Goal: Navigation & Orientation: Find specific page/section

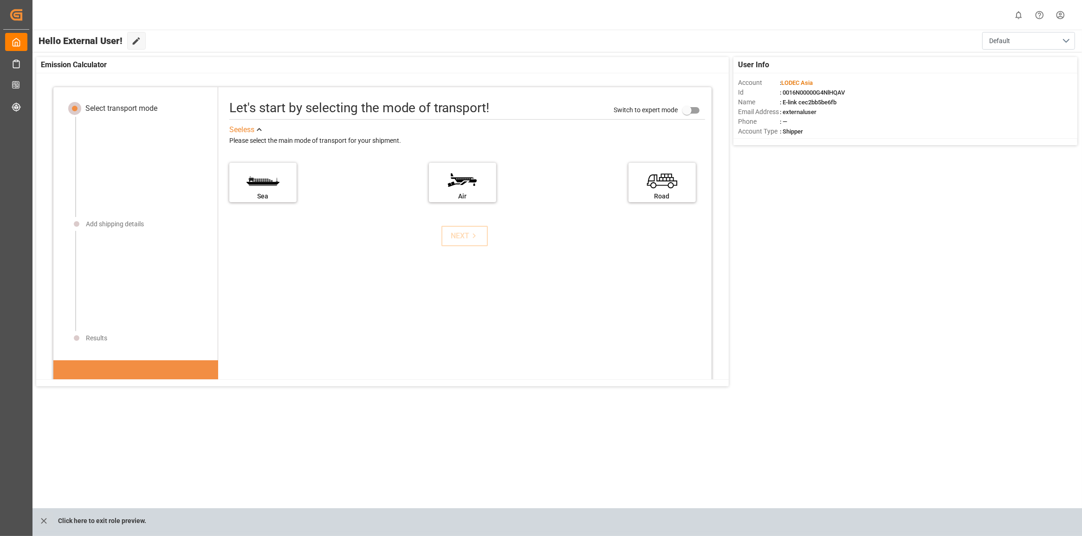
click at [220, 69] on div "Emission Calculator" at bounding box center [382, 65] width 692 height 16
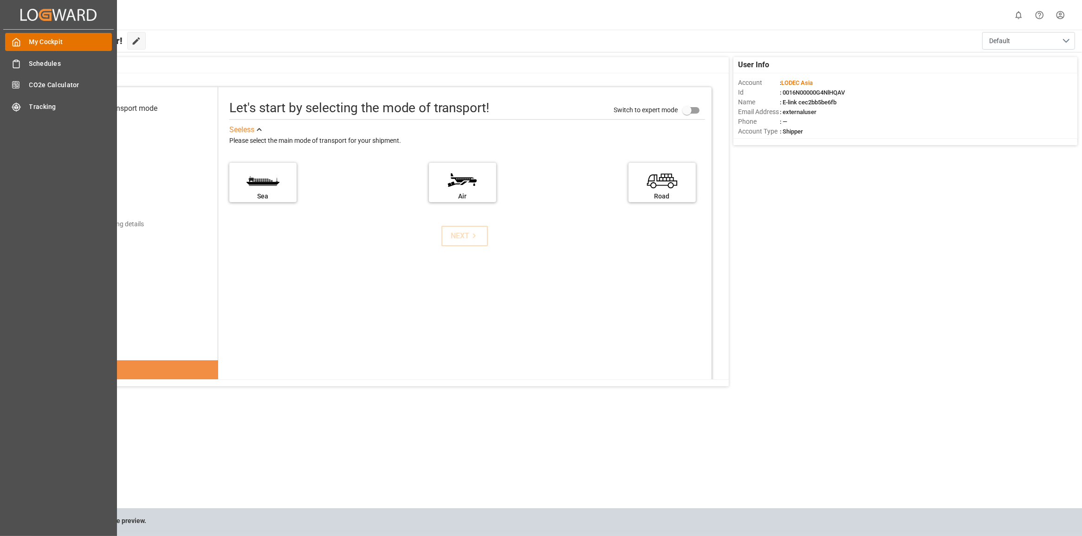
click at [42, 38] on span "My Cockpit" at bounding box center [70, 42] width 83 height 10
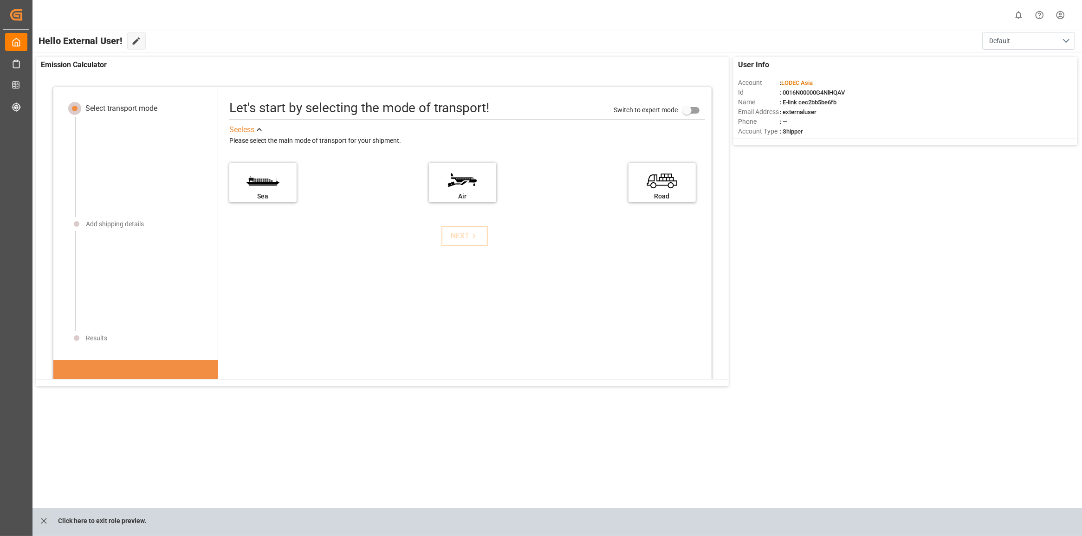
click at [142, 75] on div "Select transport mode Add shipping details Results DID YOU KNOW? A 10% reductio…" at bounding box center [385, 229] width 698 height 312
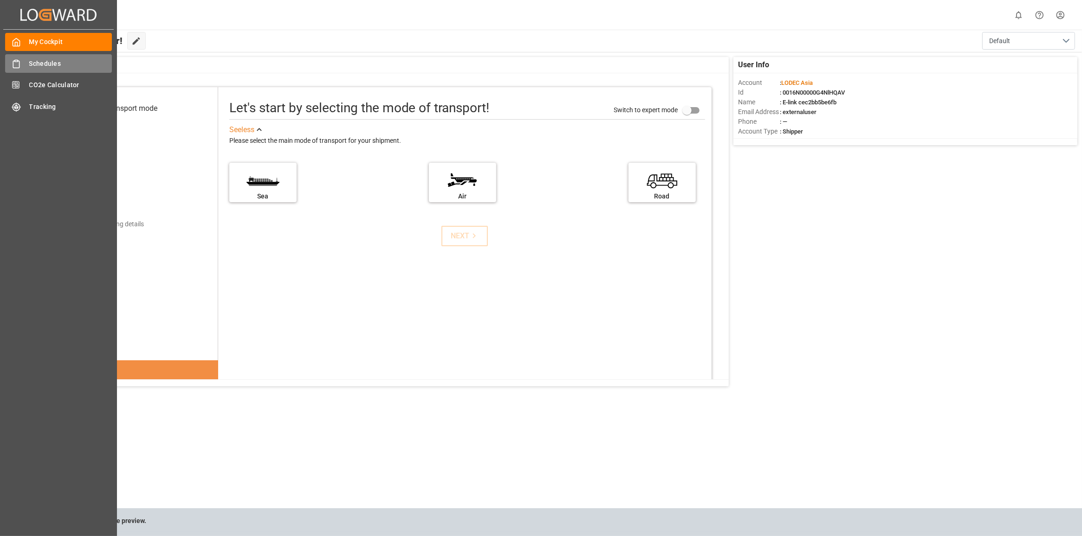
click at [26, 66] on div "Schedules Schedules" at bounding box center [58, 63] width 107 height 18
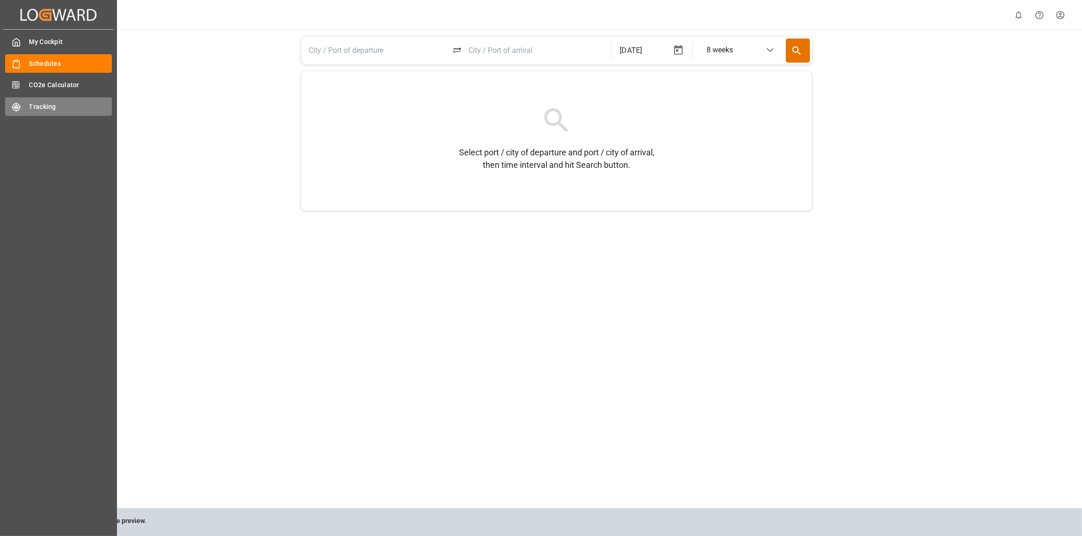
click at [34, 113] on div "Tracking Tracking" at bounding box center [58, 106] width 107 height 18
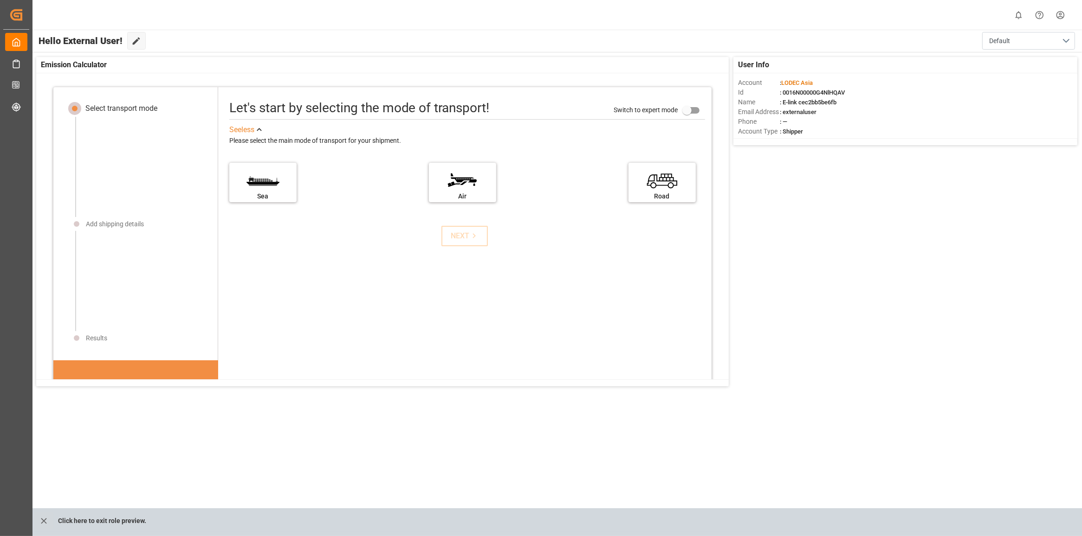
click at [384, 293] on div "Let's start by selecting the mode of transport! Switch to expert mode See less …" at bounding box center [464, 325] width 493 height 456
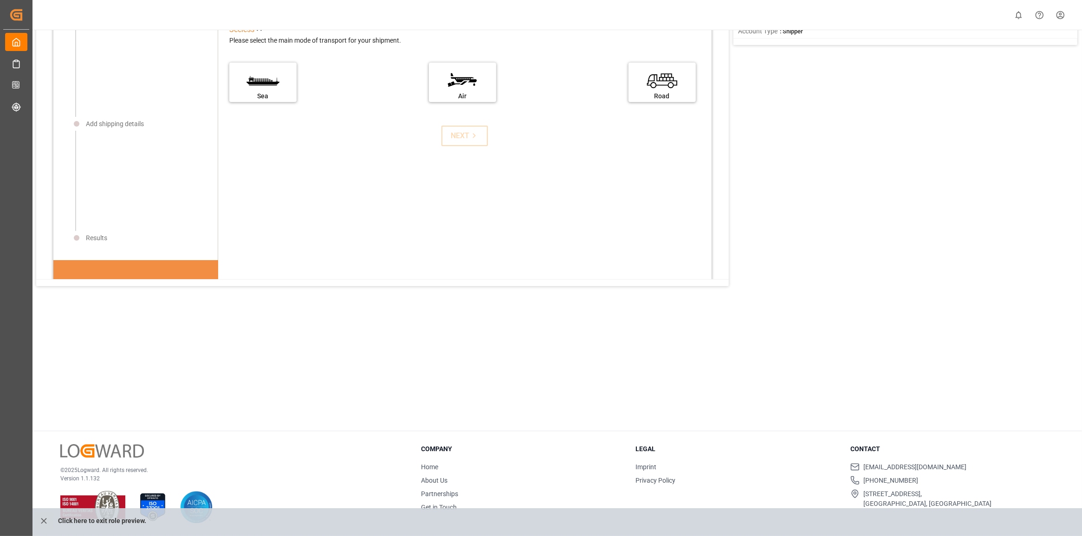
click at [66, 523] on p "Click here to exit role preview." at bounding box center [102, 521] width 88 height 18
click at [40, 522] on icon "close role preview" at bounding box center [44, 522] width 10 height 10
